Goal: Task Accomplishment & Management: Manage account settings

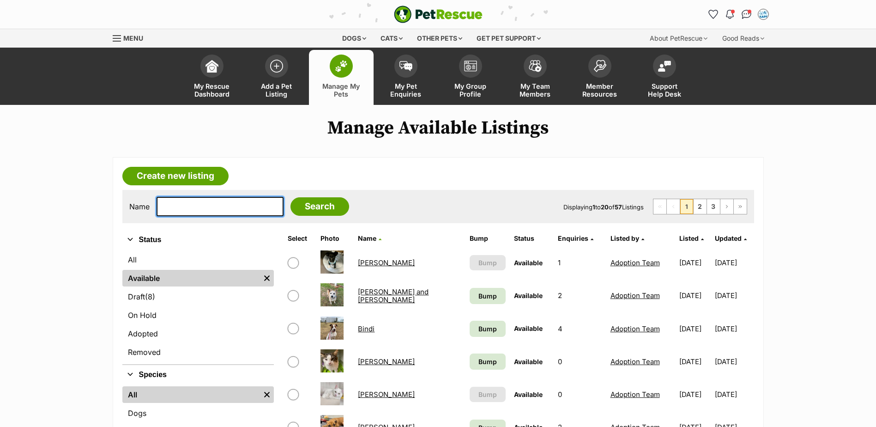
click at [207, 207] on input "text" at bounding box center [220, 206] width 127 height 19
type input "tilly"
click at [290, 197] on input "Search" at bounding box center [319, 206] width 59 height 18
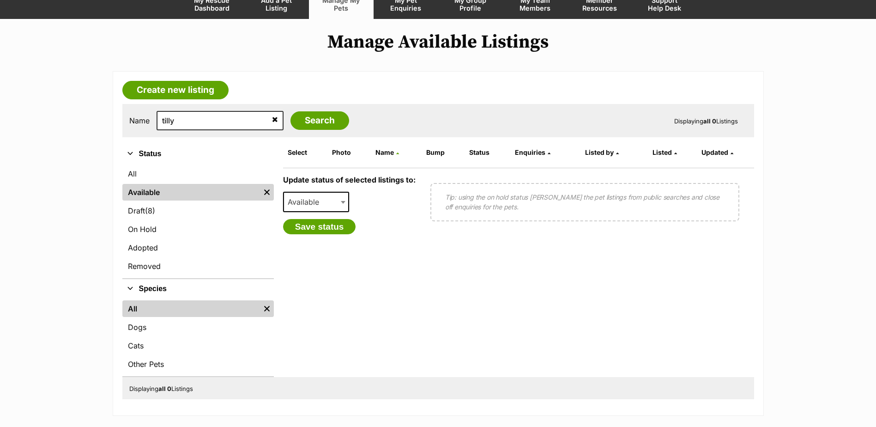
scroll to position [92, 0]
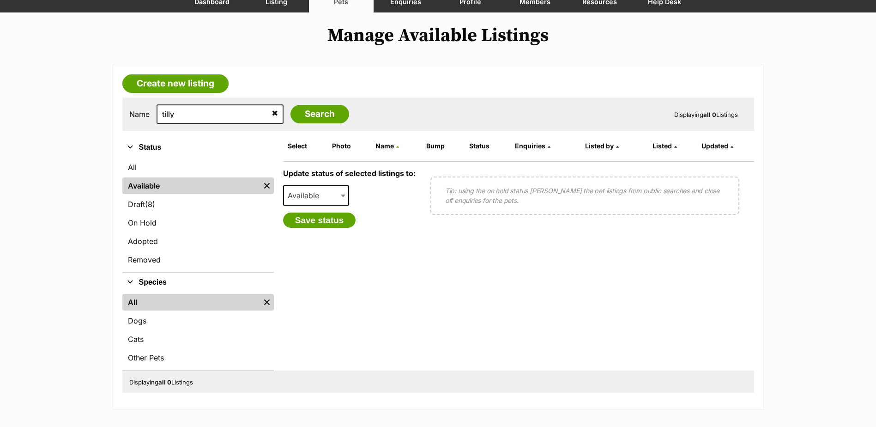
click at [329, 105] on div "Name tilly Search" at bounding box center [239, 113] width 220 height 19
click at [319, 114] on input "Search" at bounding box center [319, 114] width 59 height 18
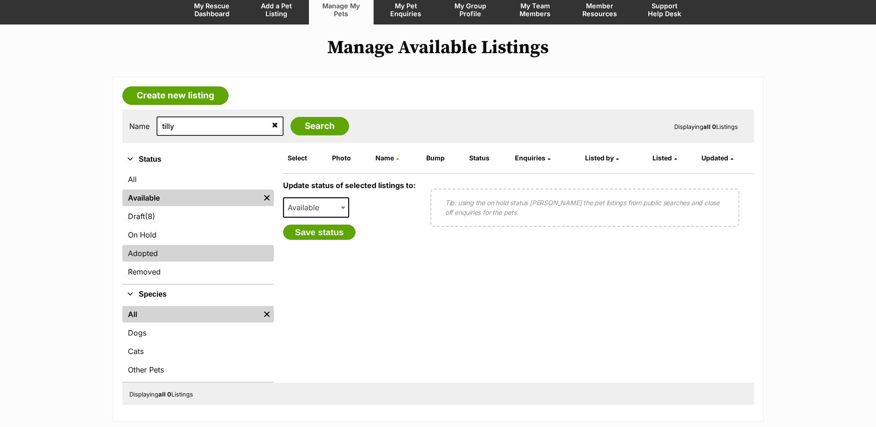
scroll to position [92, 0]
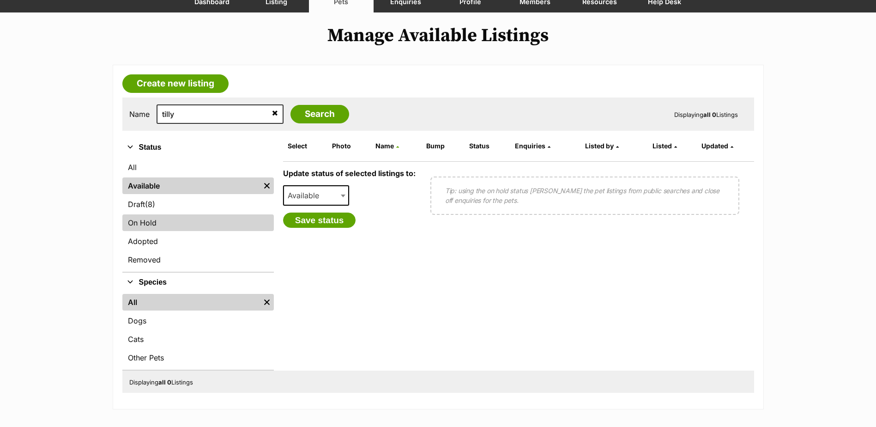
click at [163, 225] on link "On Hold" at bounding box center [197, 222] width 151 height 17
click at [177, 222] on link "On Hold" at bounding box center [197, 222] width 151 height 17
click at [330, 203] on span "Available" at bounding box center [316, 195] width 66 height 20
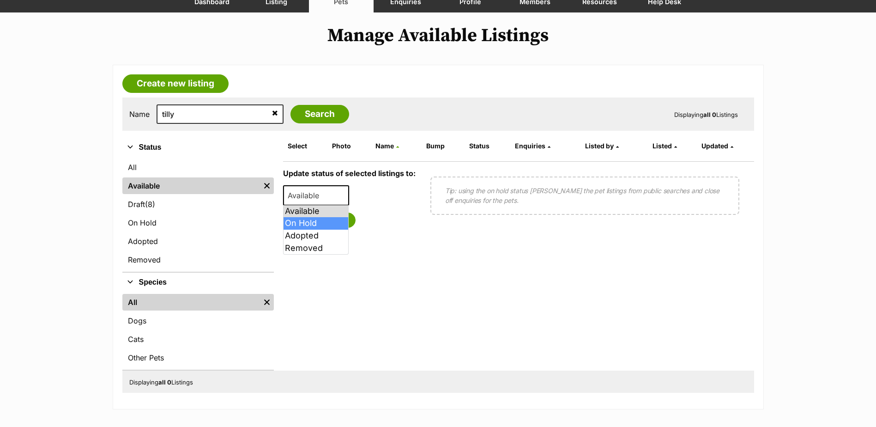
select select "on_hold"
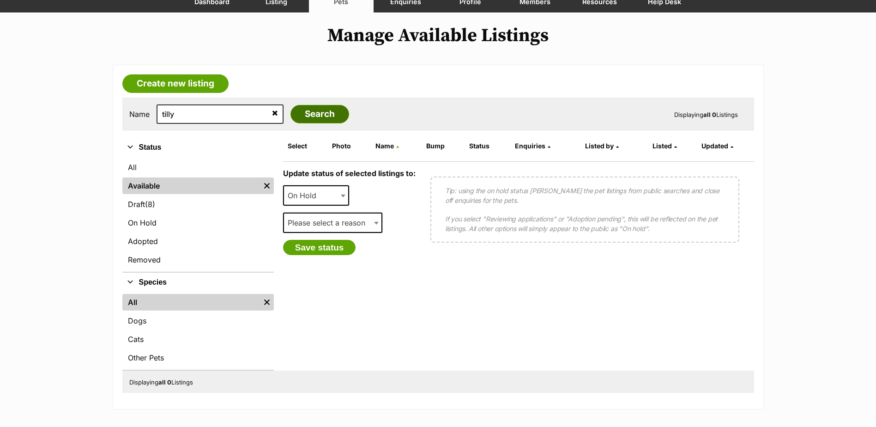
click at [307, 118] on input "Search" at bounding box center [319, 114] width 59 height 18
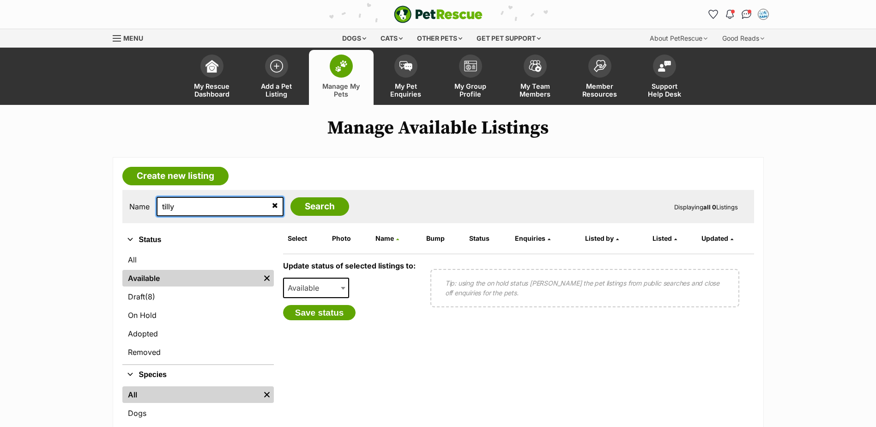
click at [211, 201] on input "tilly" at bounding box center [220, 206] width 127 height 19
